Goal: Task Accomplishment & Management: Use online tool/utility

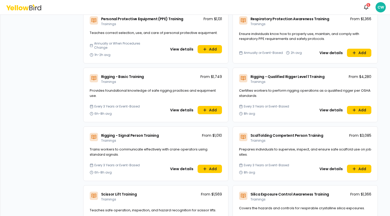
scroll to position [1451, 0]
